Goal: Information Seeking & Learning: Learn about a topic

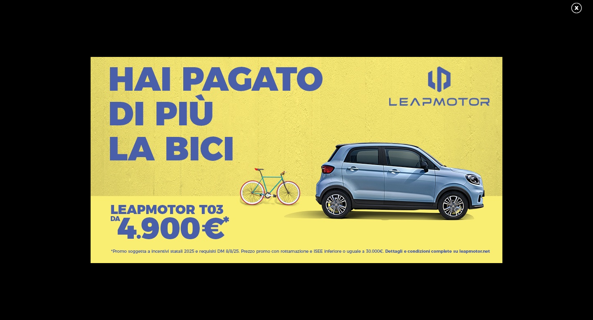
click at [577, 8] on link at bounding box center [580, 8] width 21 height 12
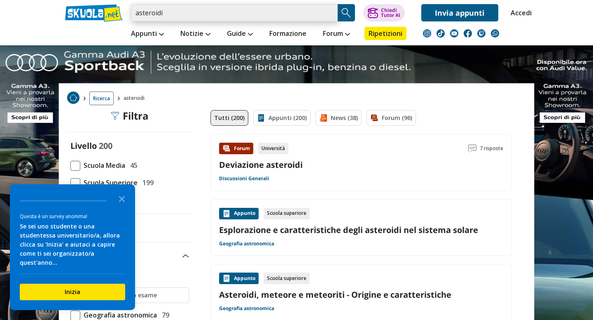
click at [179, 13] on input "asteroidi" at bounding box center [234, 12] width 207 height 17
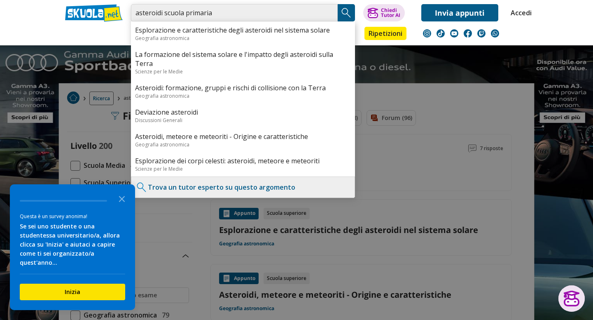
type input "asteroidi scuola primaria"
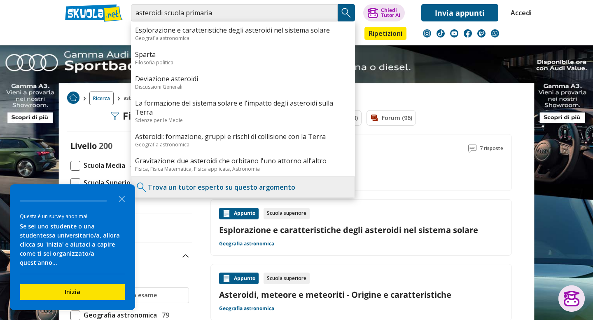
click at [348, 9] on img "Search Button" at bounding box center [346, 13] width 12 height 12
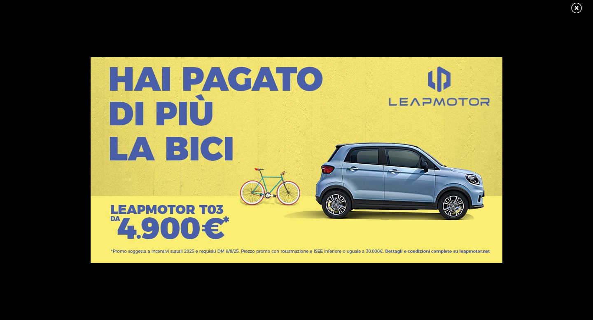
click at [582, 9] on link at bounding box center [580, 8] width 21 height 12
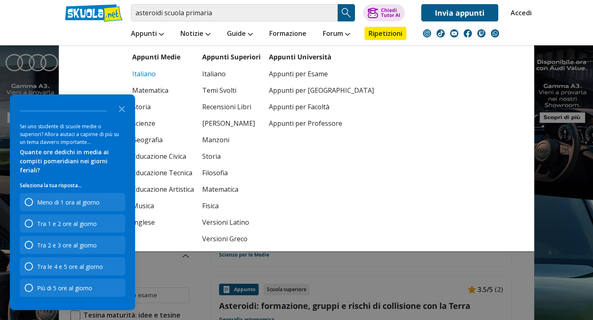
click at [158, 72] on link "Italiano" at bounding box center [163, 73] width 62 height 16
click at [155, 34] on link "Appunti" at bounding box center [147, 34] width 37 height 15
